Goal: Information Seeking & Learning: Learn about a topic

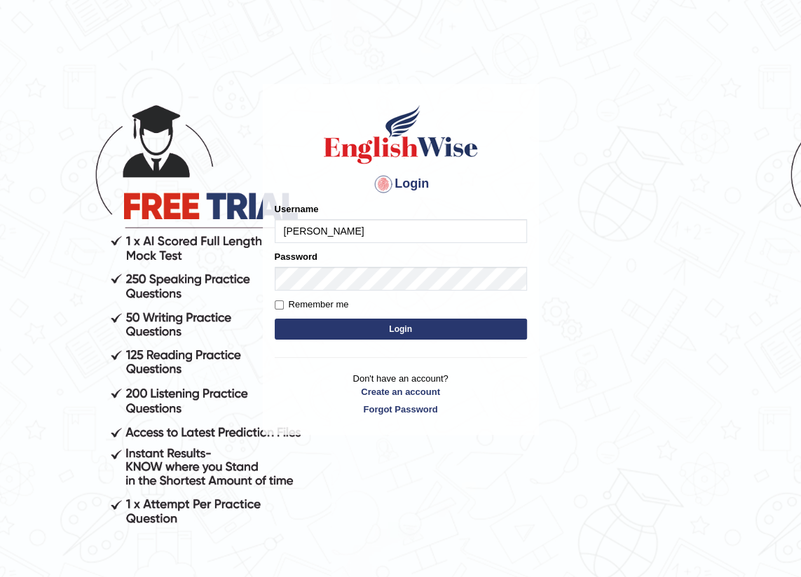
type input "Lanzas"
click at [290, 329] on button "Login" at bounding box center [401, 329] width 252 height 21
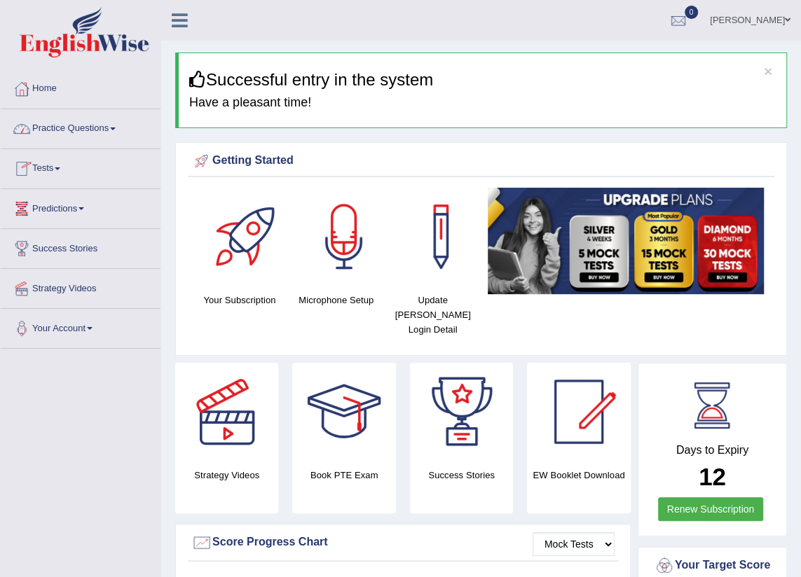
click at [64, 170] on link "Tests" at bounding box center [81, 166] width 160 height 35
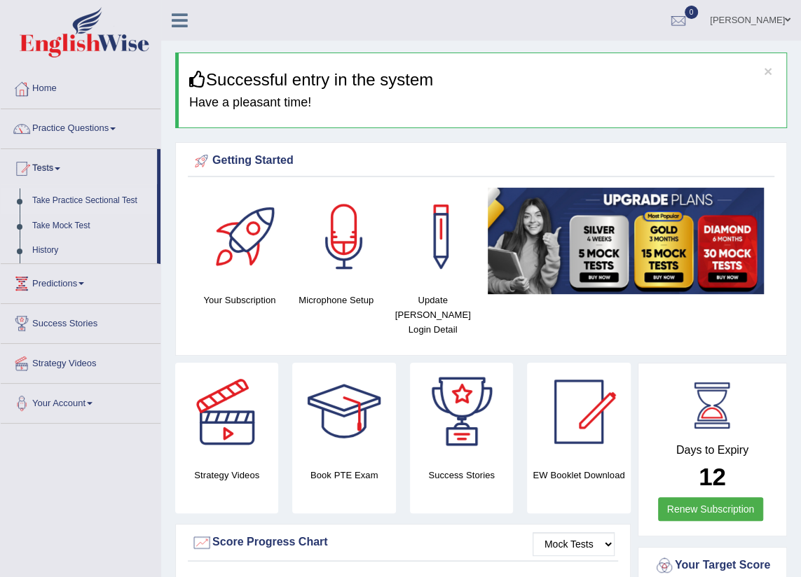
click at [114, 201] on link "Take Practice Sectional Test" at bounding box center [91, 200] width 131 height 25
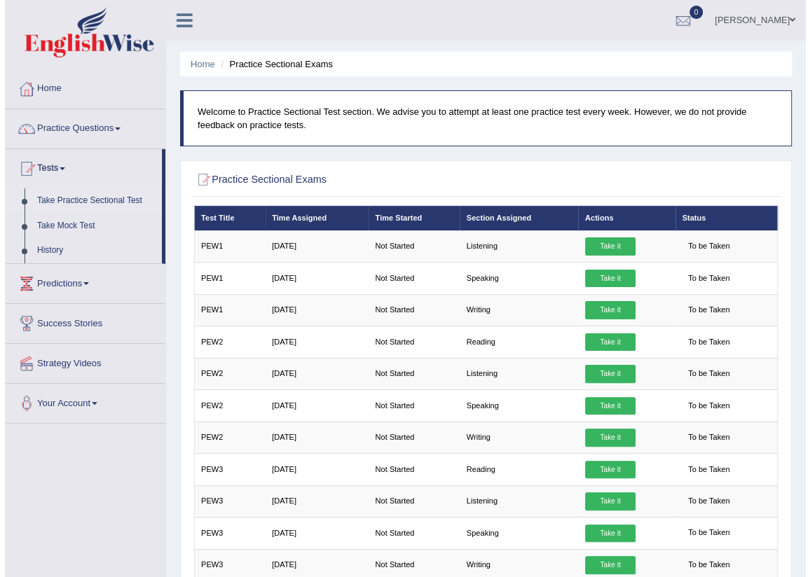
scroll to position [63, 0]
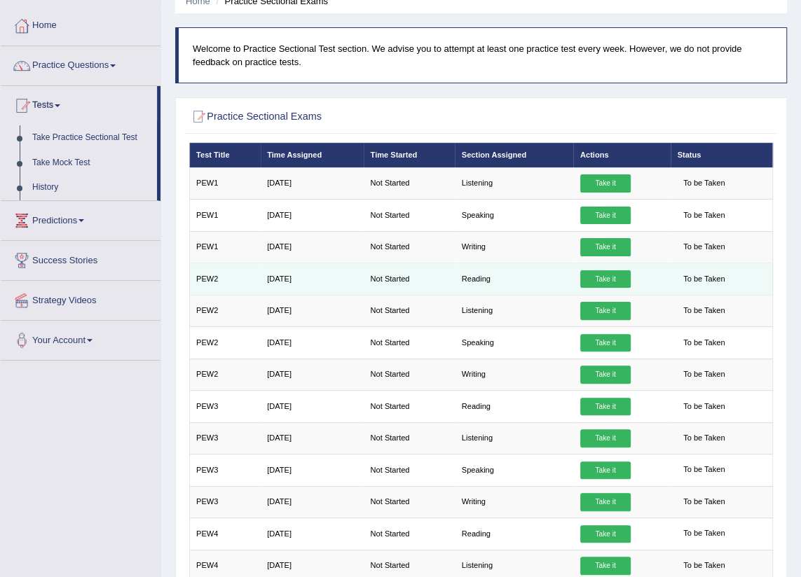
click at [593, 274] on link "Take it" at bounding box center [605, 279] width 50 height 18
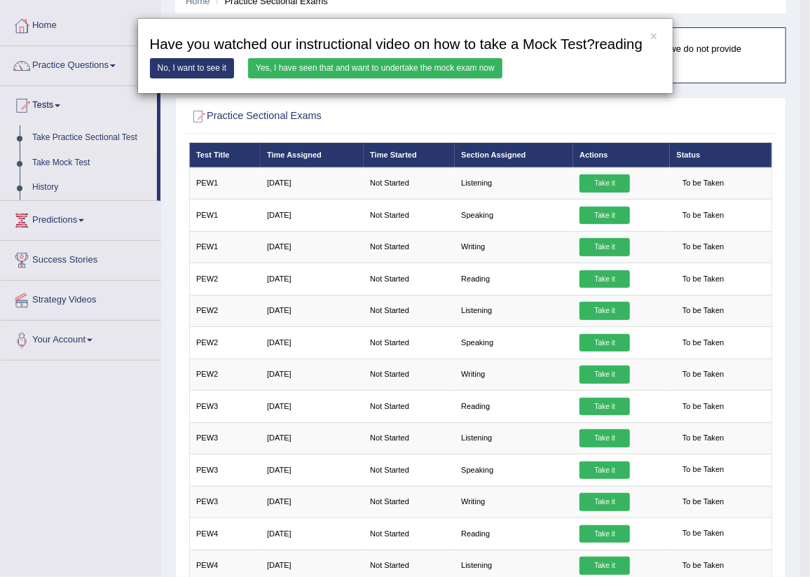
click at [390, 67] on link "Yes, I have seen that and want to undertake the mock exam now" at bounding box center [375, 68] width 254 height 20
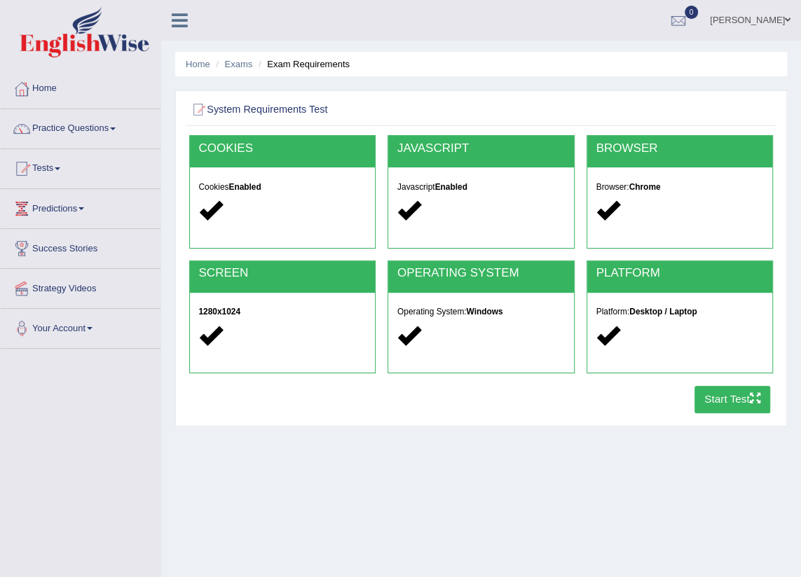
click at [694, 404] on button "Start Test" at bounding box center [732, 399] width 76 height 27
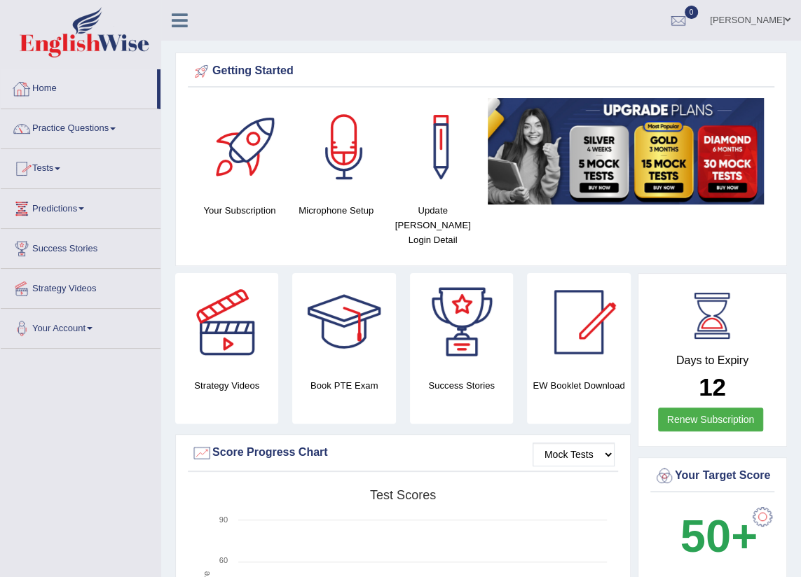
click at [90, 128] on link "Practice Questions" at bounding box center [81, 126] width 160 height 35
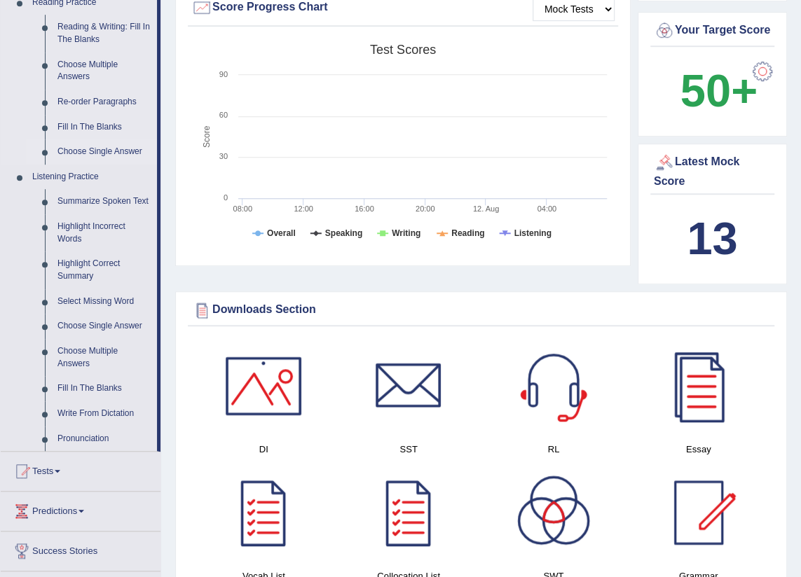
scroll to position [382, 0]
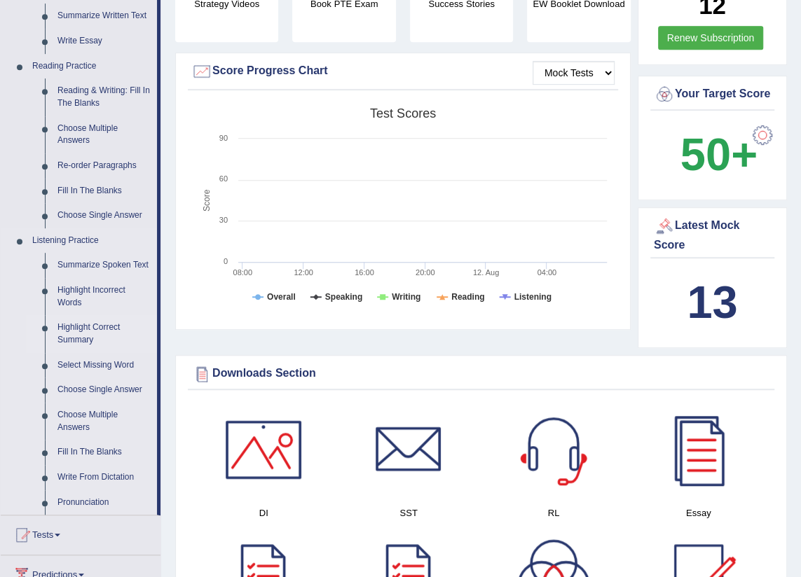
click at [84, 329] on link "Highlight Correct Summary" at bounding box center [104, 333] width 106 height 37
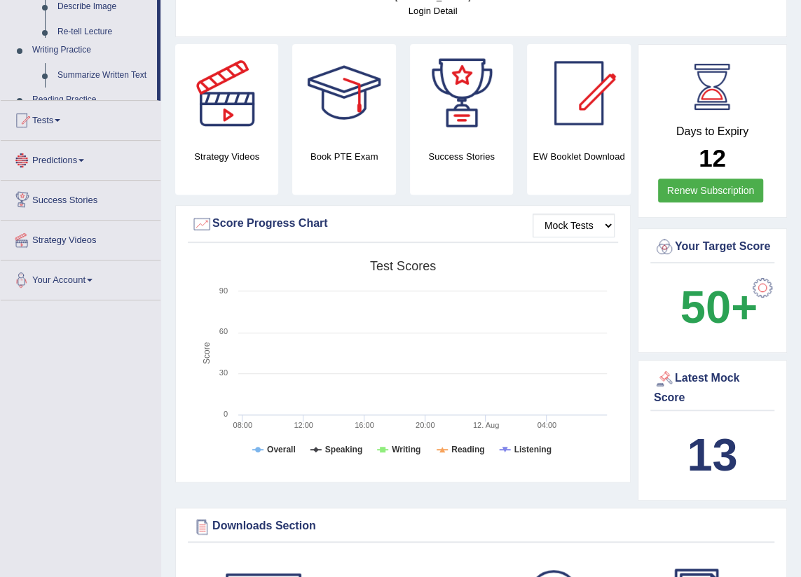
scroll to position [401, 0]
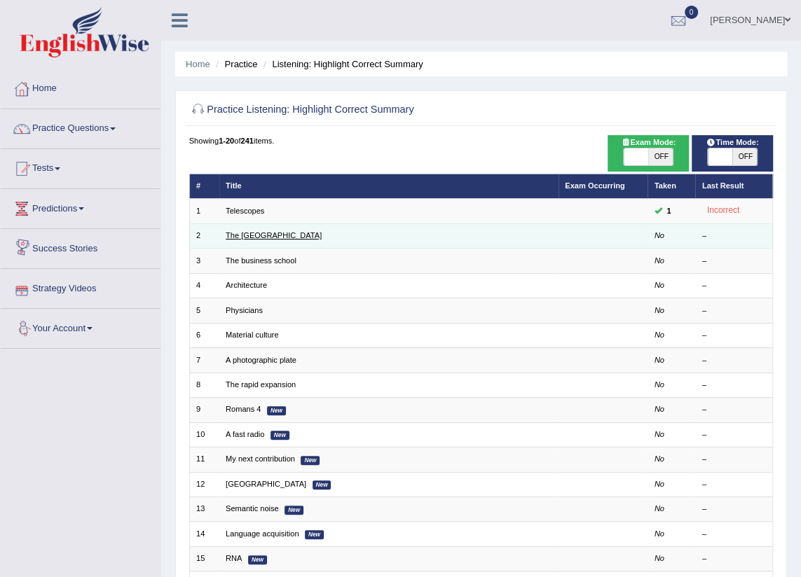
click at [259, 234] on link "The [GEOGRAPHIC_DATA]" at bounding box center [274, 235] width 96 height 8
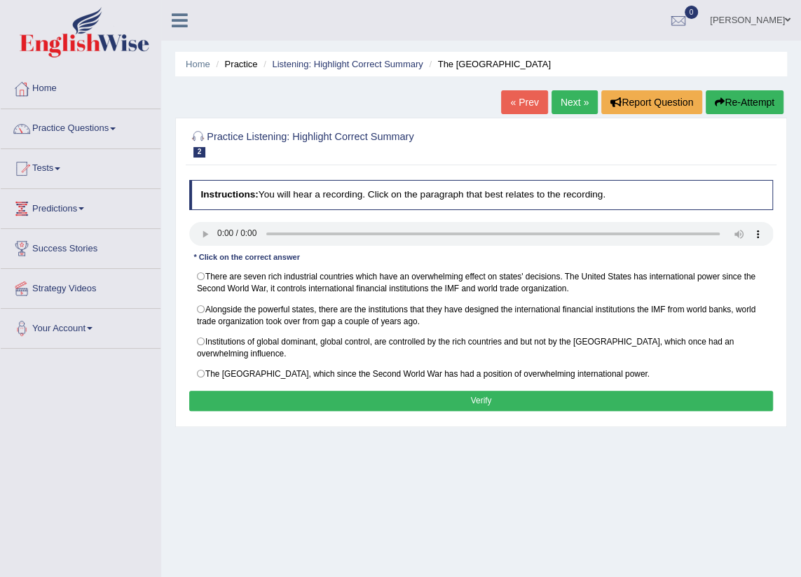
click at [461, 477] on div "Home Practice Listening: Highlight Correct Summary The United States « Prev Nex…" at bounding box center [481, 350] width 640 height 701
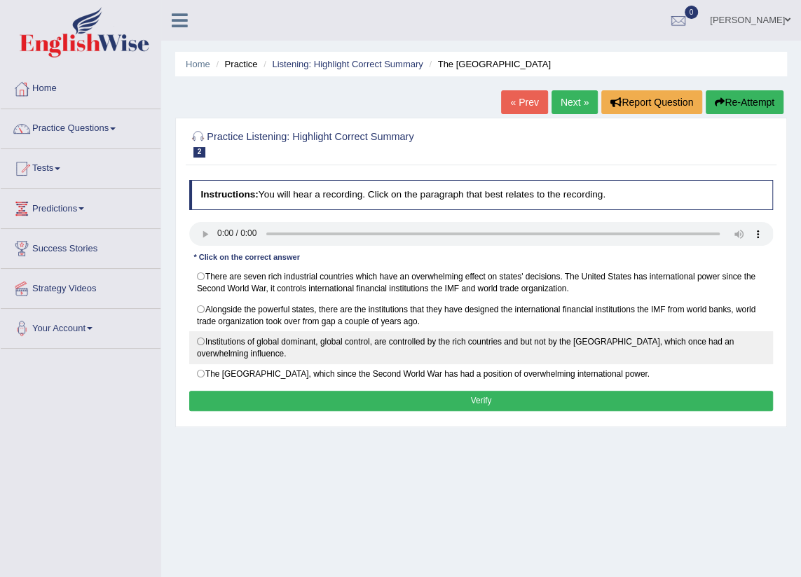
click at [202, 336] on label "Institutions of global dominant, global control, are controlled by the rich cou…" at bounding box center [481, 347] width 584 height 33
radio input "true"
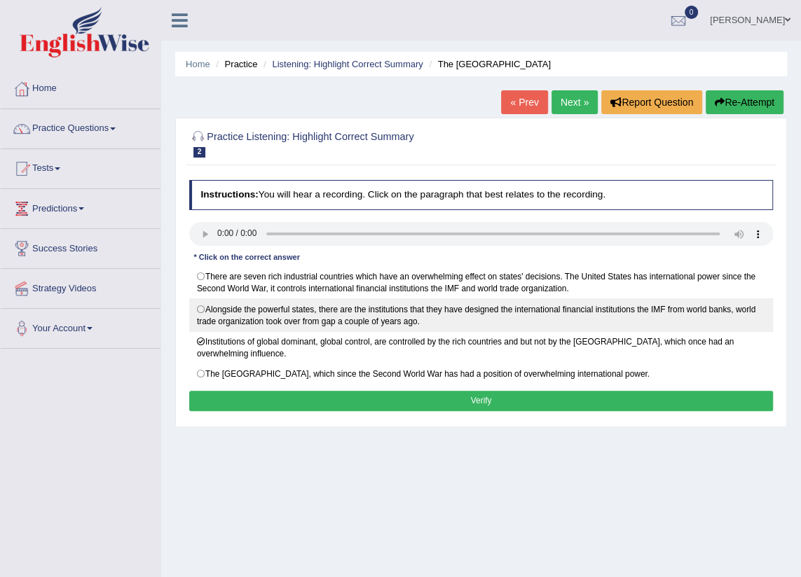
click at [204, 307] on label "Alongside the powerful states, there are the institutions that they have design…" at bounding box center [481, 314] width 584 height 33
radio input "true"
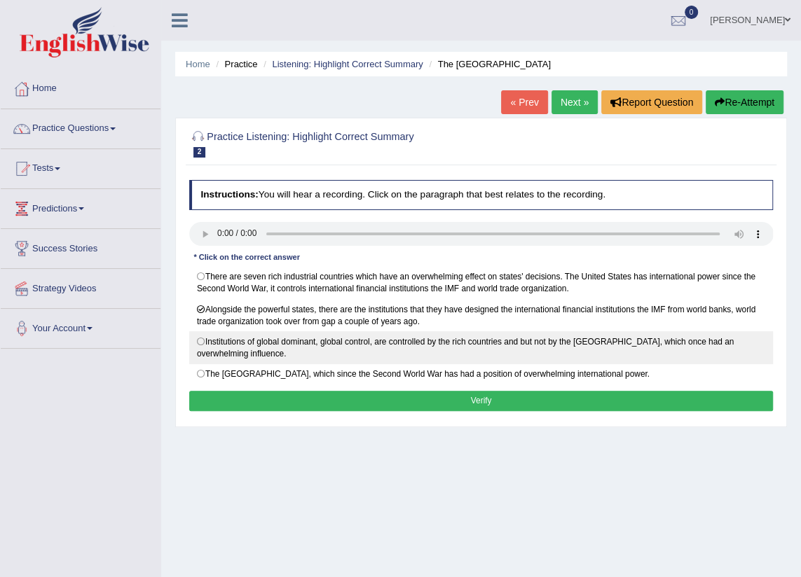
click at [202, 343] on label "Institutions of global dominant, global control, are controlled by the rich cou…" at bounding box center [481, 347] width 584 height 33
radio input "true"
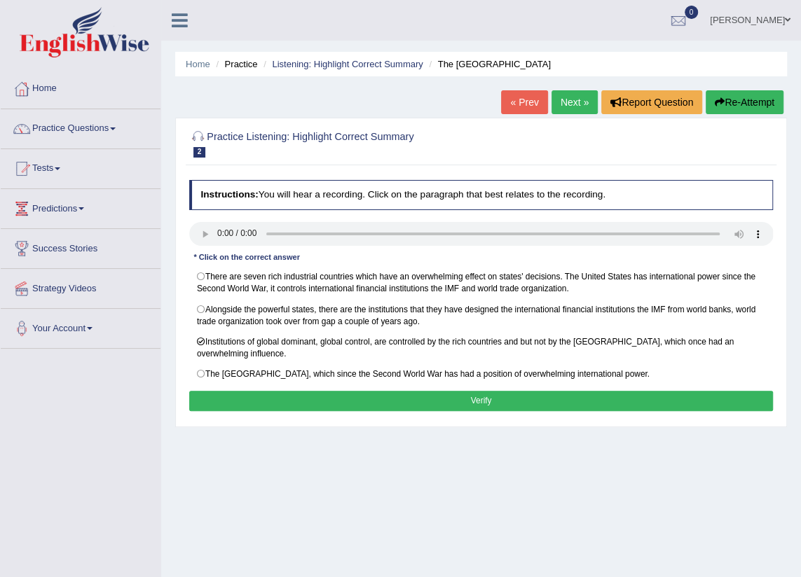
click at [258, 404] on button "Verify" at bounding box center [481, 401] width 584 height 20
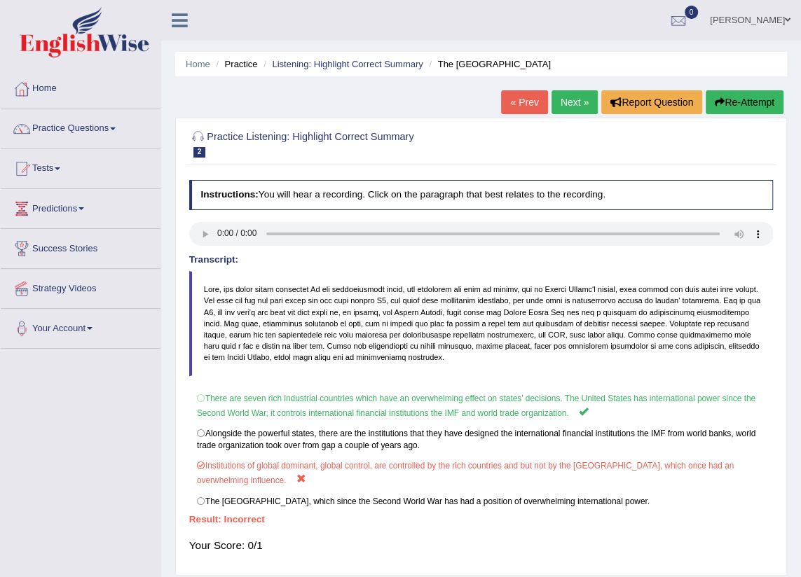
click at [64, 130] on link "Practice Questions" at bounding box center [81, 126] width 160 height 35
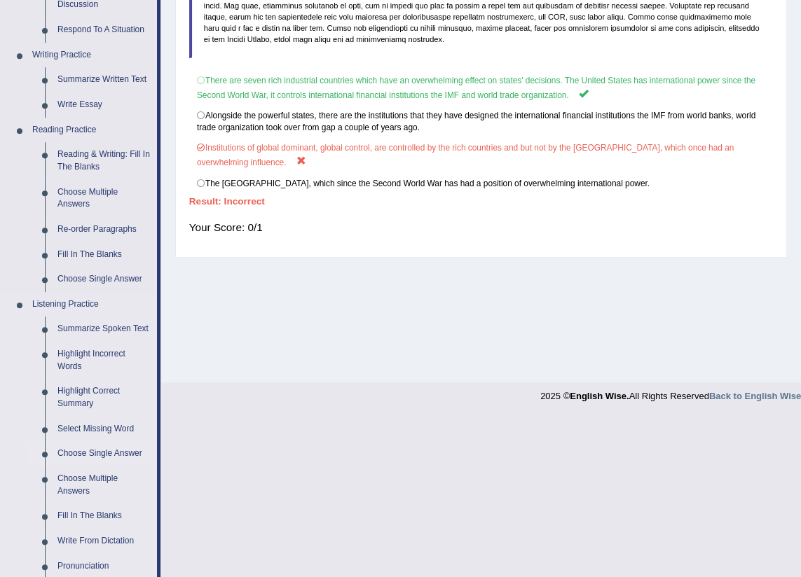
scroll to position [382, 0]
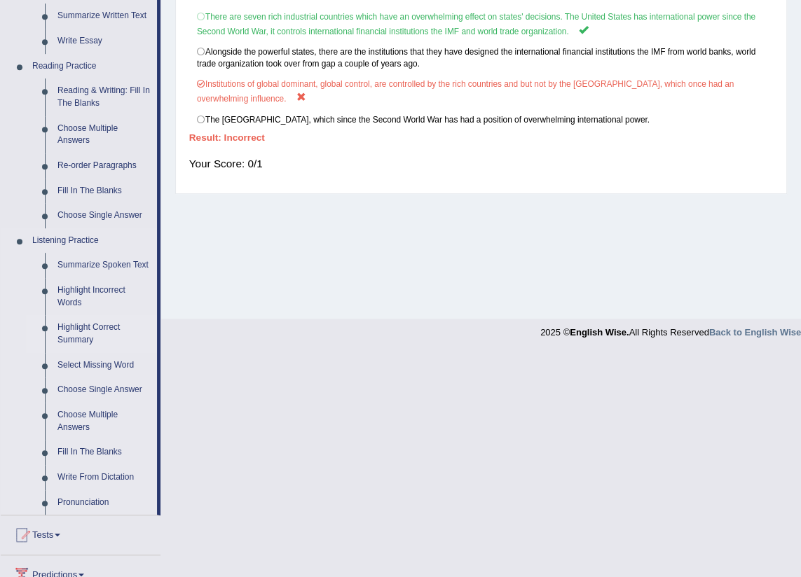
click at [76, 329] on link "Highlight Correct Summary" at bounding box center [104, 333] width 106 height 37
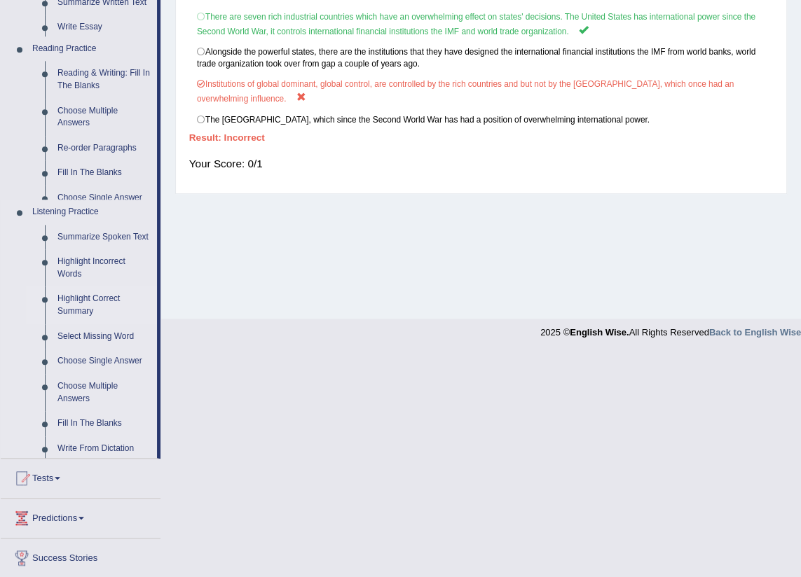
scroll to position [158, 0]
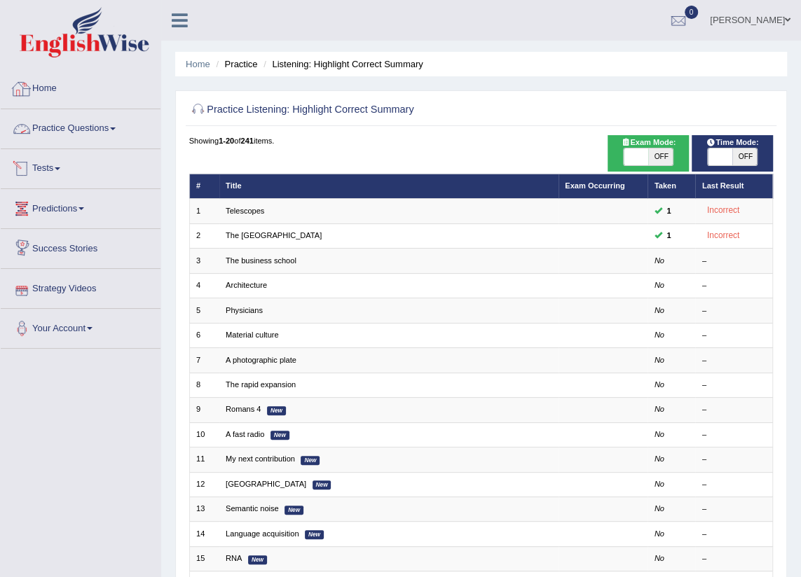
click at [67, 88] on link "Home" at bounding box center [81, 86] width 160 height 35
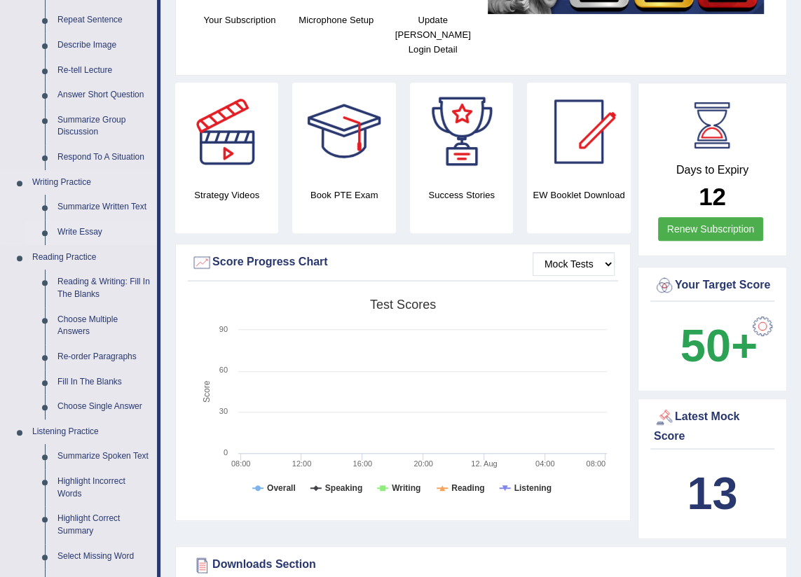
scroll to position [254, 0]
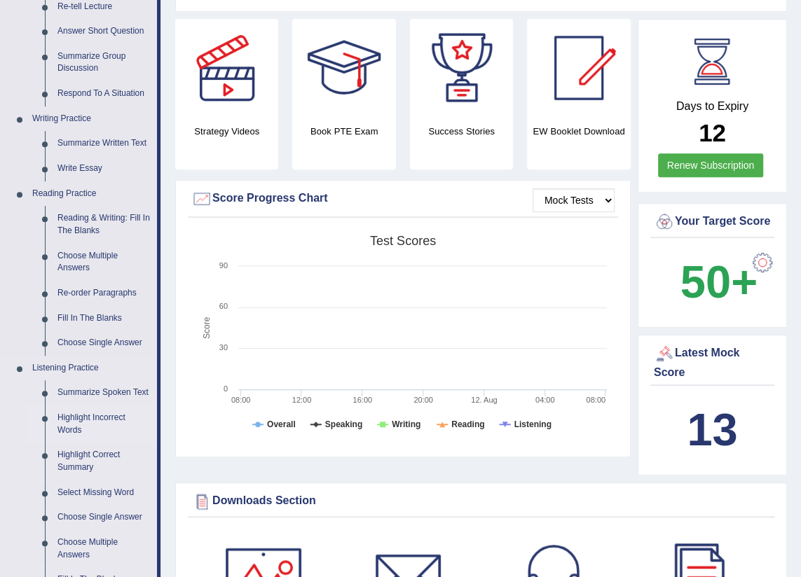
click at [74, 418] on link "Highlight Incorrect Words" at bounding box center [104, 424] width 106 height 37
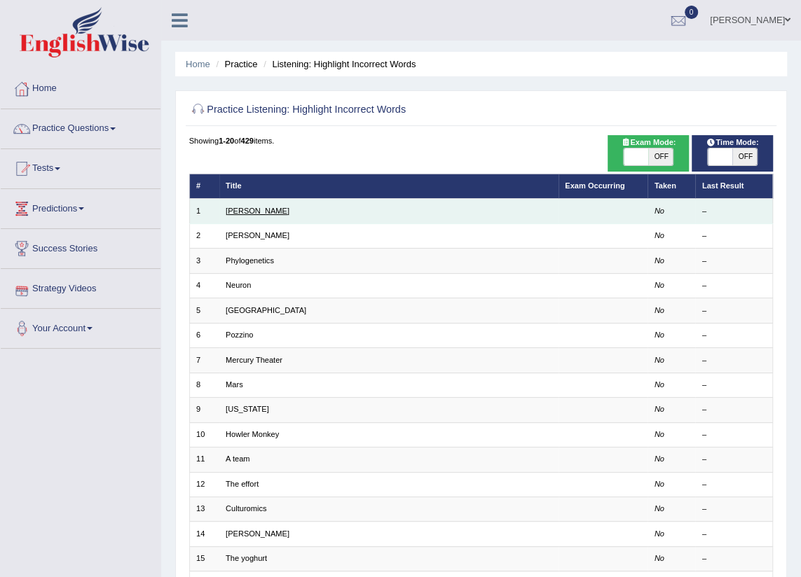
click at [239, 209] on link "Harold" at bounding box center [258, 211] width 64 height 8
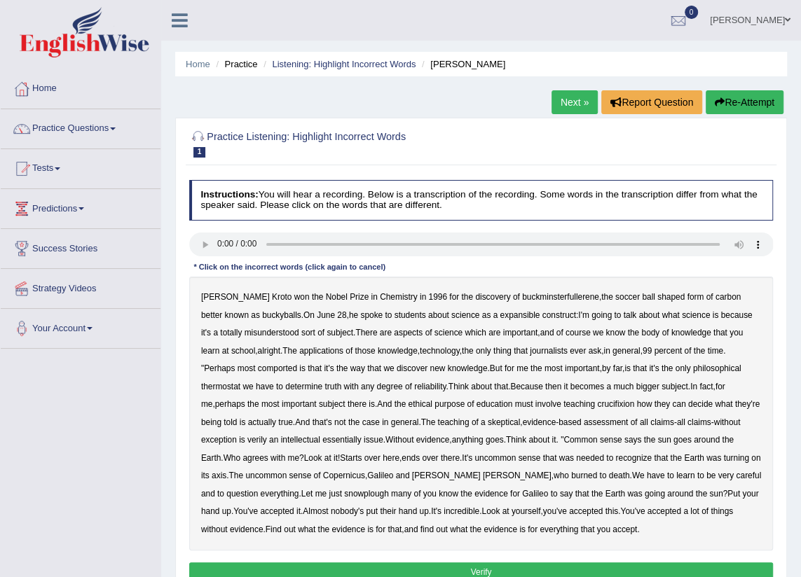
scroll to position [63, 0]
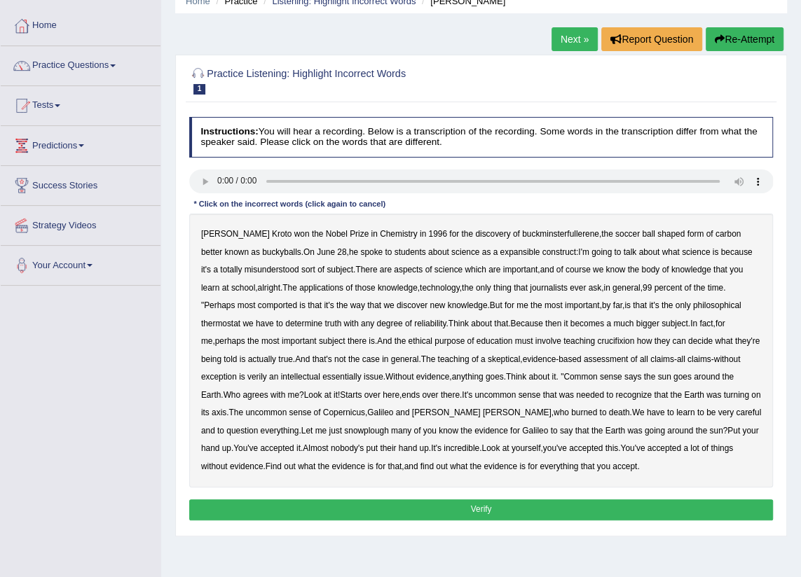
click at [500, 251] on b "expansible" at bounding box center [520, 252] width 40 height 10
click at [240, 319] on b "thermostat" at bounding box center [220, 324] width 39 height 10
click at [597, 343] on b "crucifixion" at bounding box center [615, 341] width 37 height 10
click at [247, 377] on b "verily" at bounding box center [257, 377] width 20 height 10
click at [281, 378] on b "intellectual" at bounding box center [300, 377] width 39 height 10
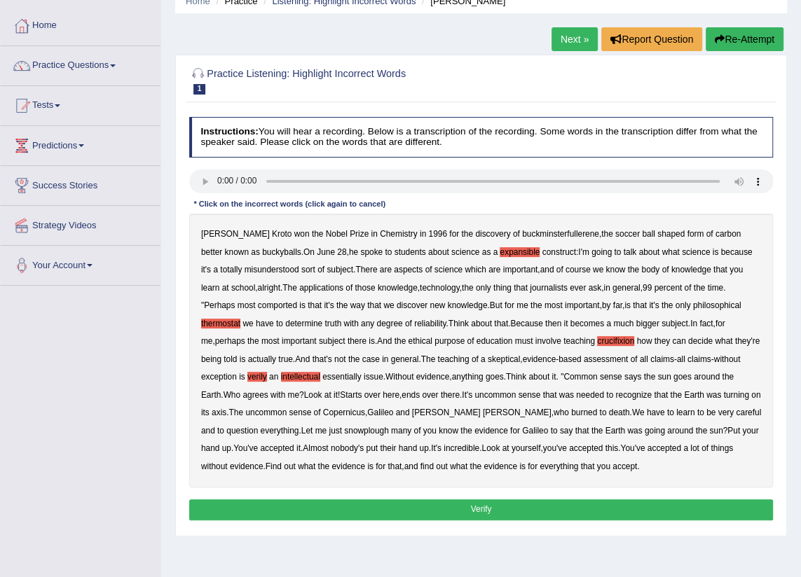
click at [344, 429] on b "snowplough" at bounding box center [366, 431] width 44 height 10
click at [462, 508] on button "Verify" at bounding box center [481, 510] width 584 height 20
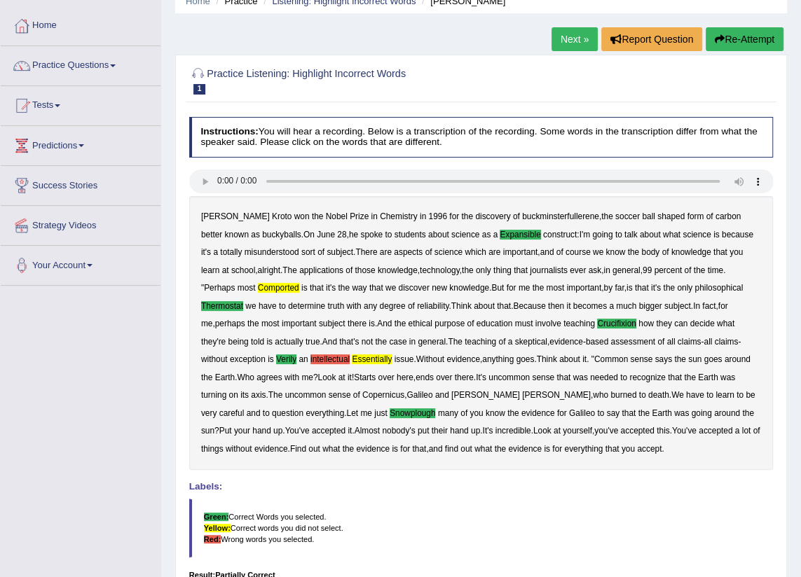
scroll to position [189, 0]
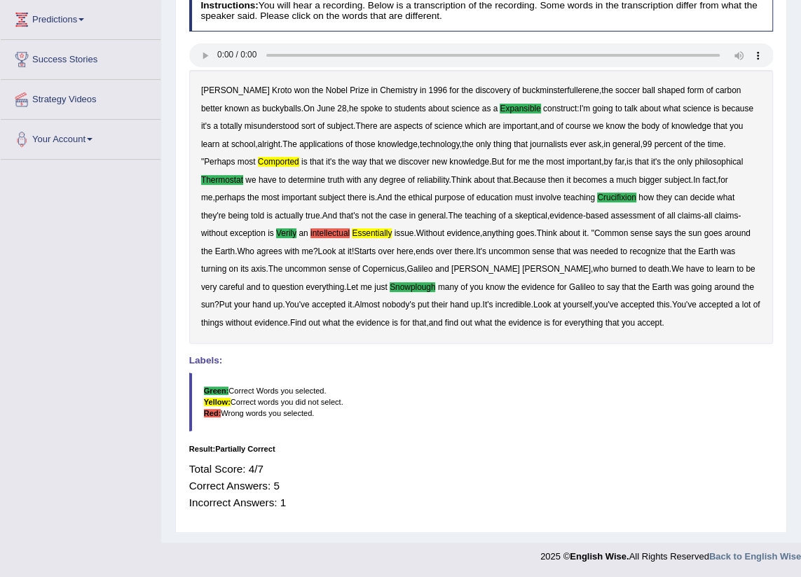
click at [359, 235] on b "essentially" at bounding box center [372, 233] width 40 height 10
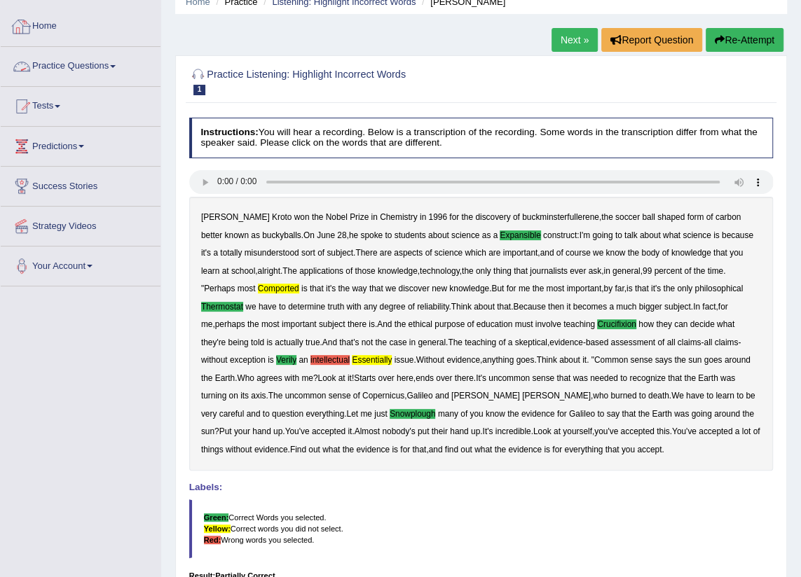
click at [40, 24] on link "Home" at bounding box center [81, 24] width 160 height 35
click at [40, 24] on link "Home" at bounding box center [79, 24] width 156 height 35
click at [45, 28] on link "Home" at bounding box center [81, 24] width 160 height 35
click at [59, 60] on link "Practice Questions" at bounding box center [81, 64] width 160 height 35
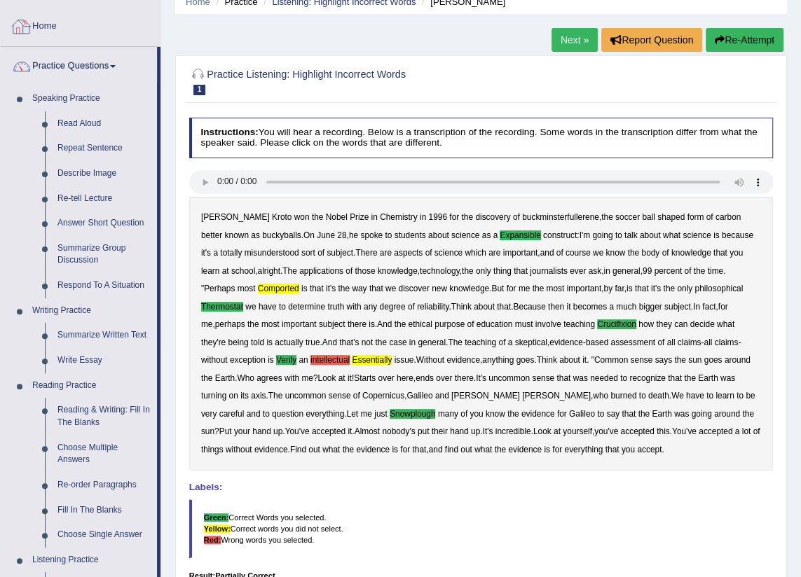
click at [54, 34] on link "Home" at bounding box center [81, 24] width 160 height 35
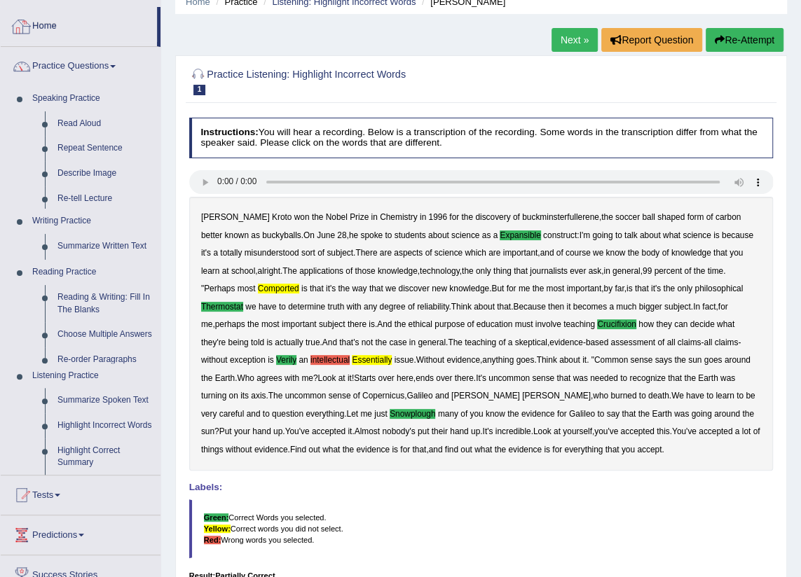
click at [54, 25] on link "Home" at bounding box center [79, 24] width 156 height 35
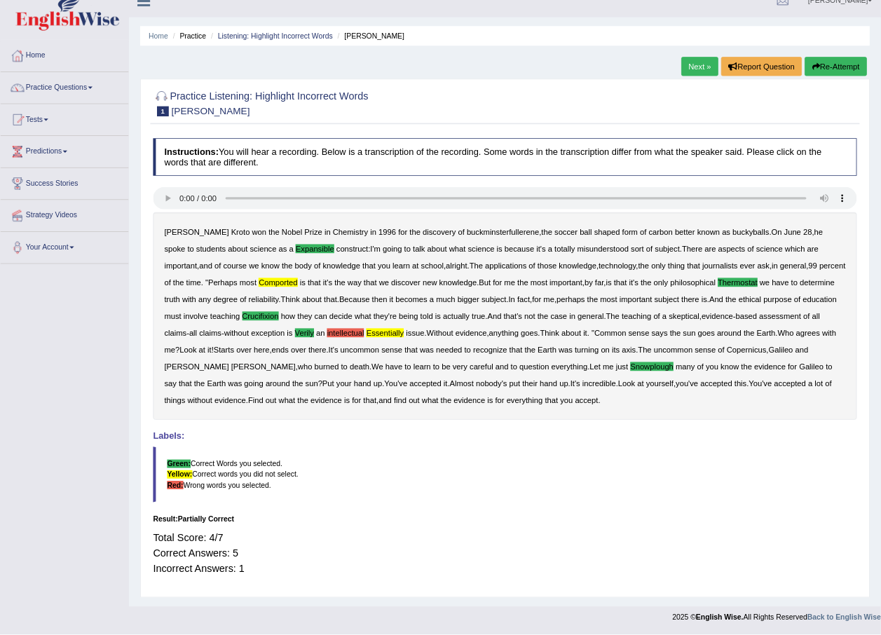
scroll to position [0, 0]
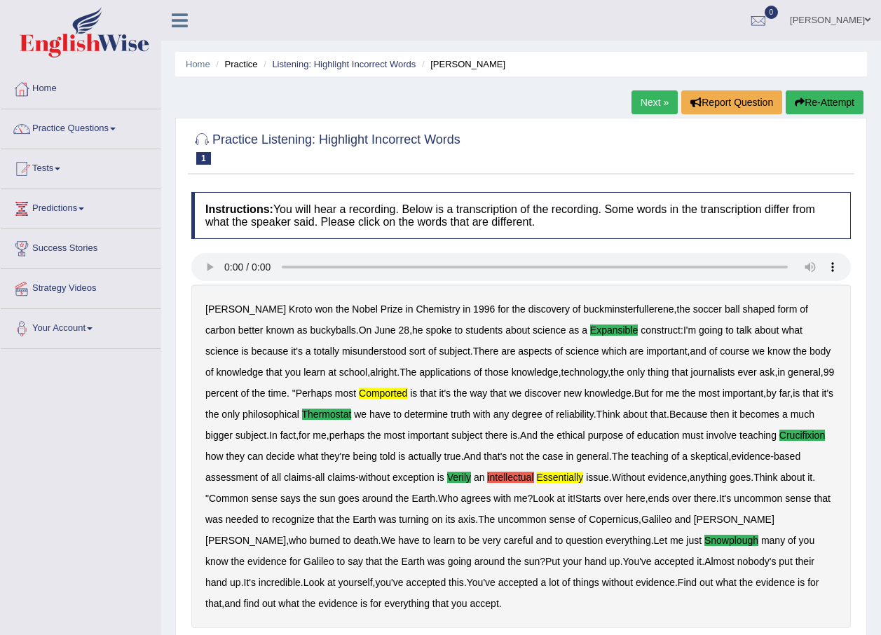
click at [65, 126] on link "Practice Questions" at bounding box center [81, 126] width 160 height 35
